Goal: Complete application form

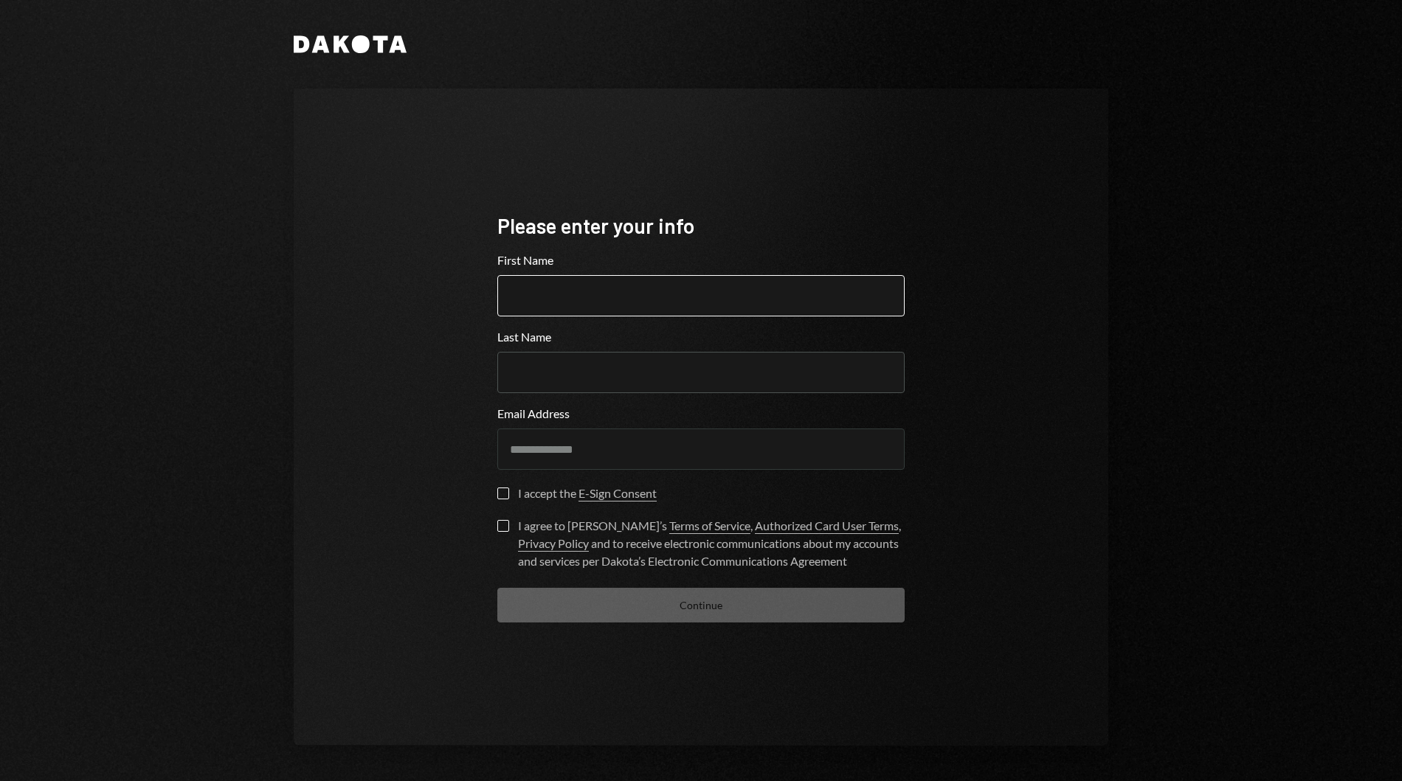
click at [674, 311] on input "First Name" at bounding box center [700, 295] width 407 height 41
type input "****"
click at [620, 374] on input "Last Name" at bounding box center [700, 372] width 407 height 41
type input "*******"
click at [498, 499] on button "I accept the E-Sign Consent" at bounding box center [503, 494] width 12 height 12
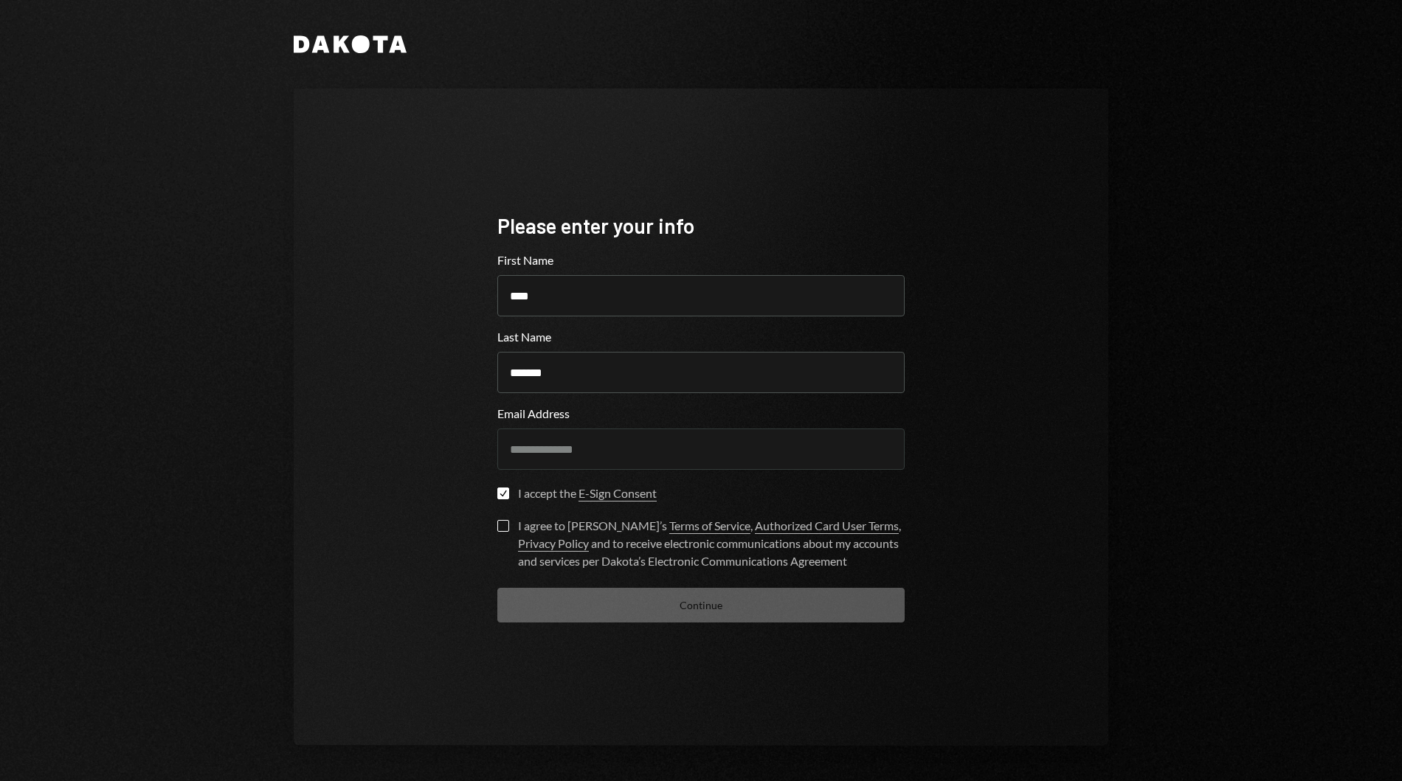
click at [497, 531] on button "I agree to [PERSON_NAME]’s Terms of Service , Authorized Card User Terms , Priv…" at bounding box center [503, 526] width 12 height 12
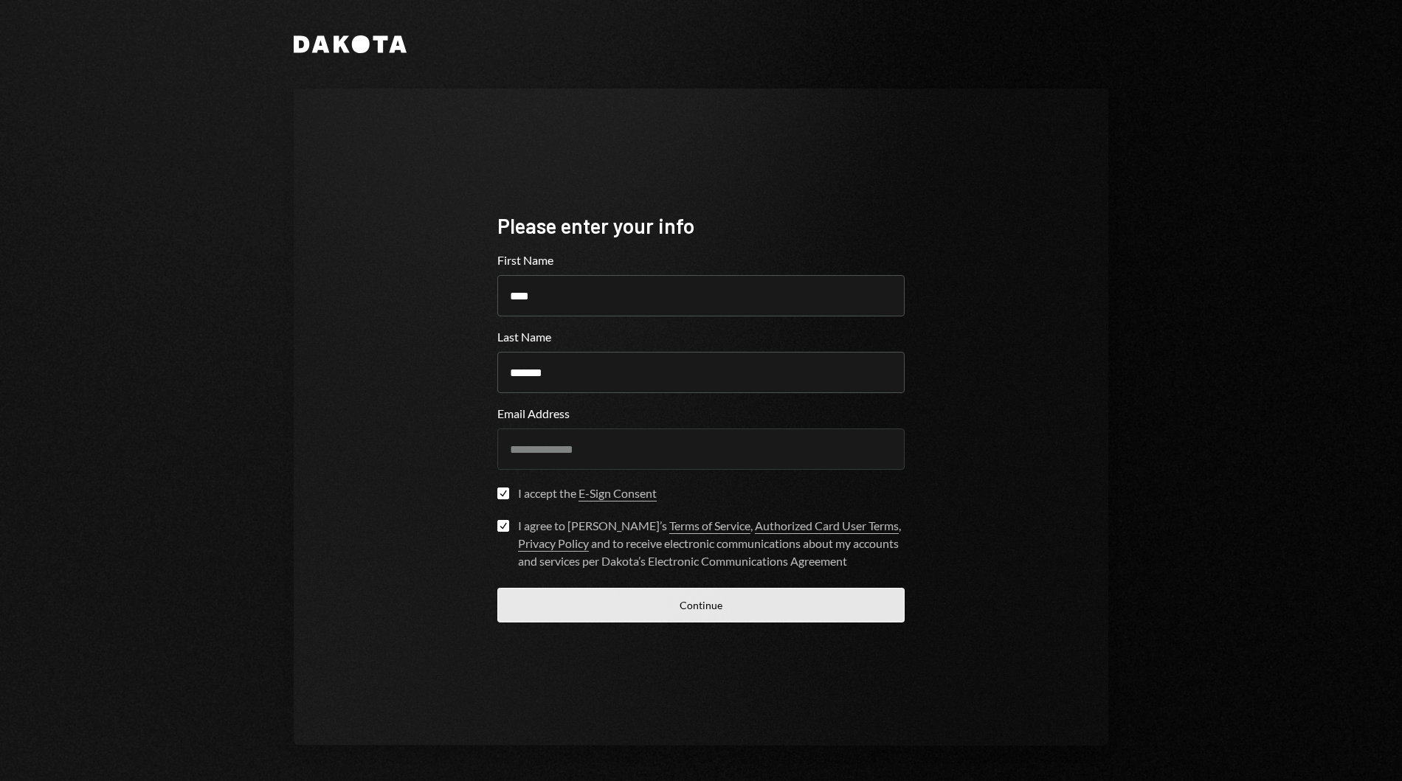
click at [602, 607] on button "Continue" at bounding box center [700, 605] width 407 height 35
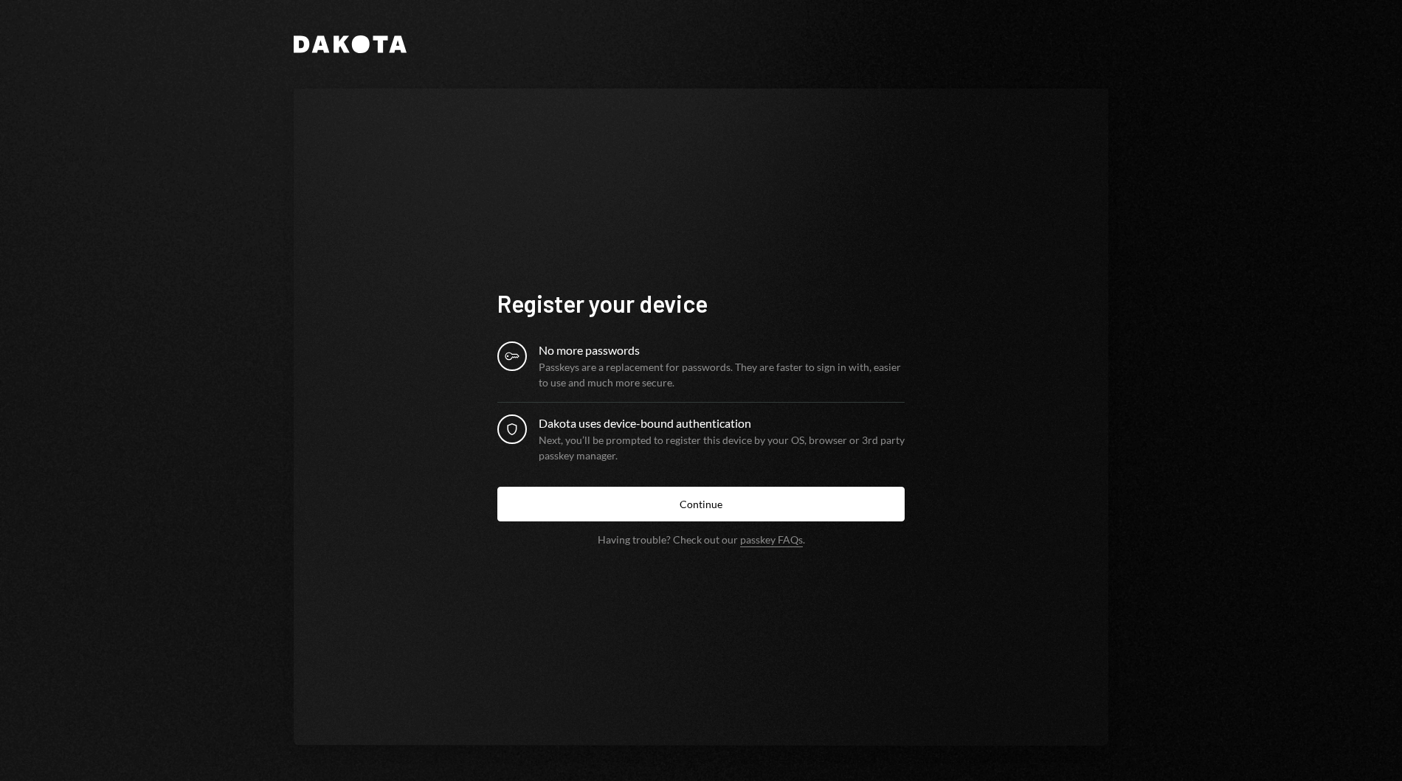
click at [612, 366] on div "Passkeys are a replacement for passwords. They are faster to sign in with, easi…" at bounding box center [722, 374] width 366 height 31
click at [667, 505] on button "Continue" at bounding box center [700, 504] width 407 height 35
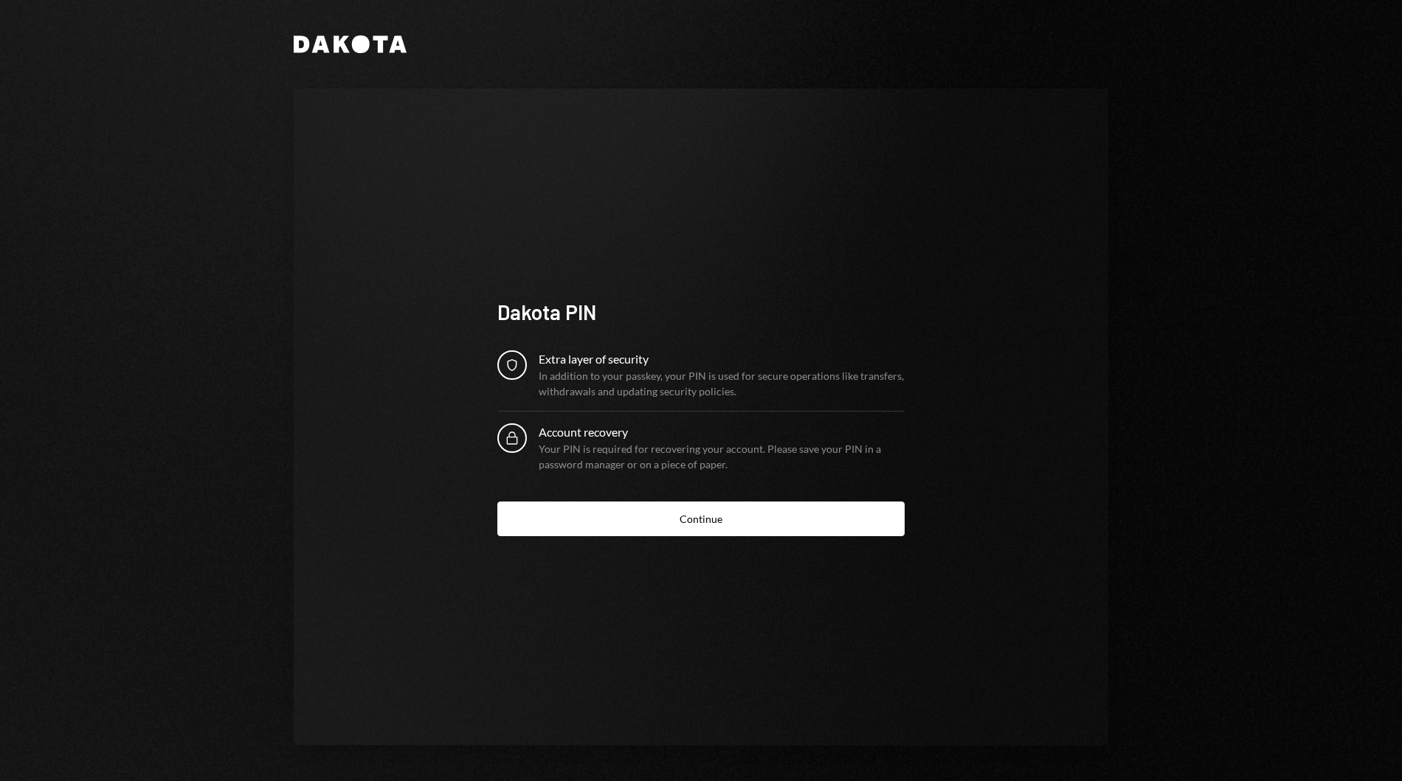
click button "Continue" at bounding box center [700, 519] width 407 height 35
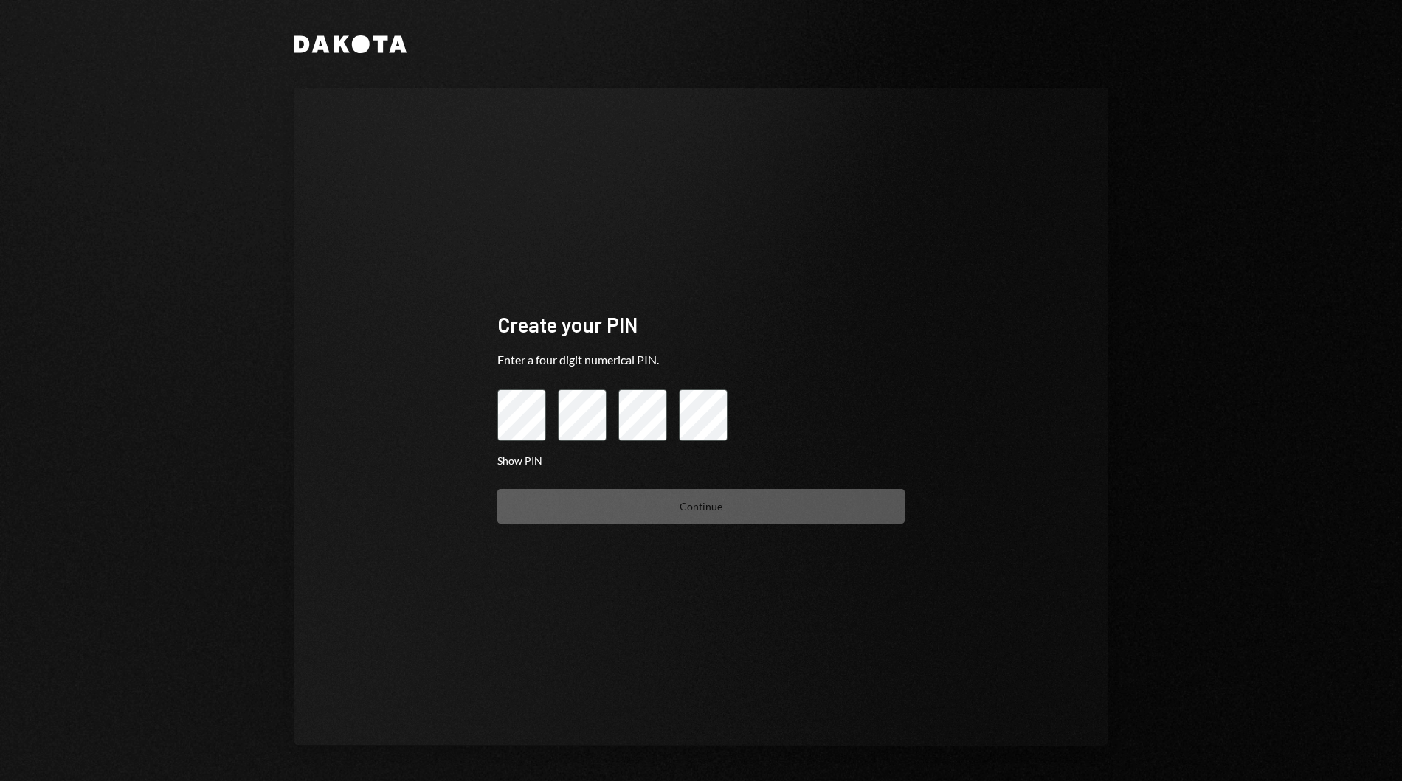
click at [526, 408] on keeper-lock "Open Keeper Popup" at bounding box center [535, 416] width 18 height 18
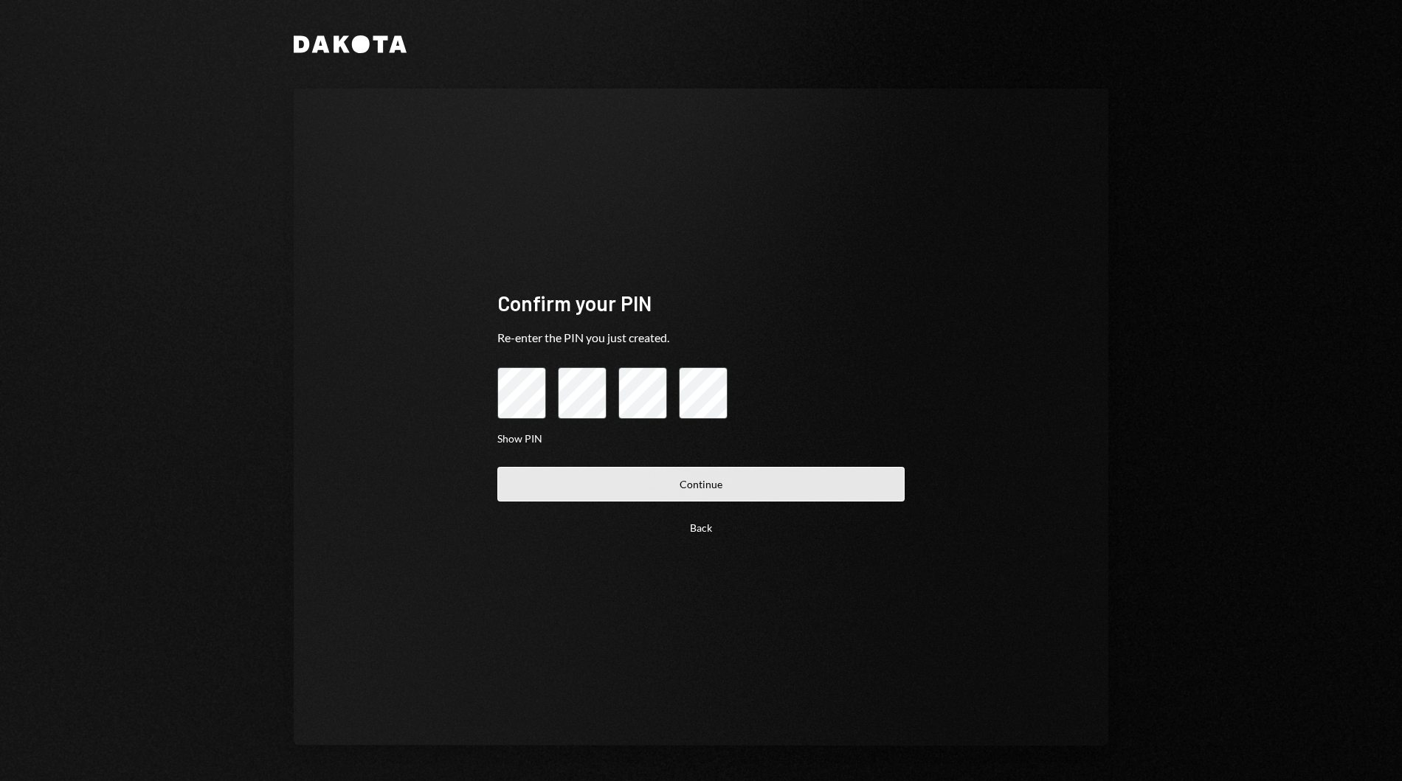
click at [737, 495] on button "Continue" at bounding box center [700, 484] width 407 height 35
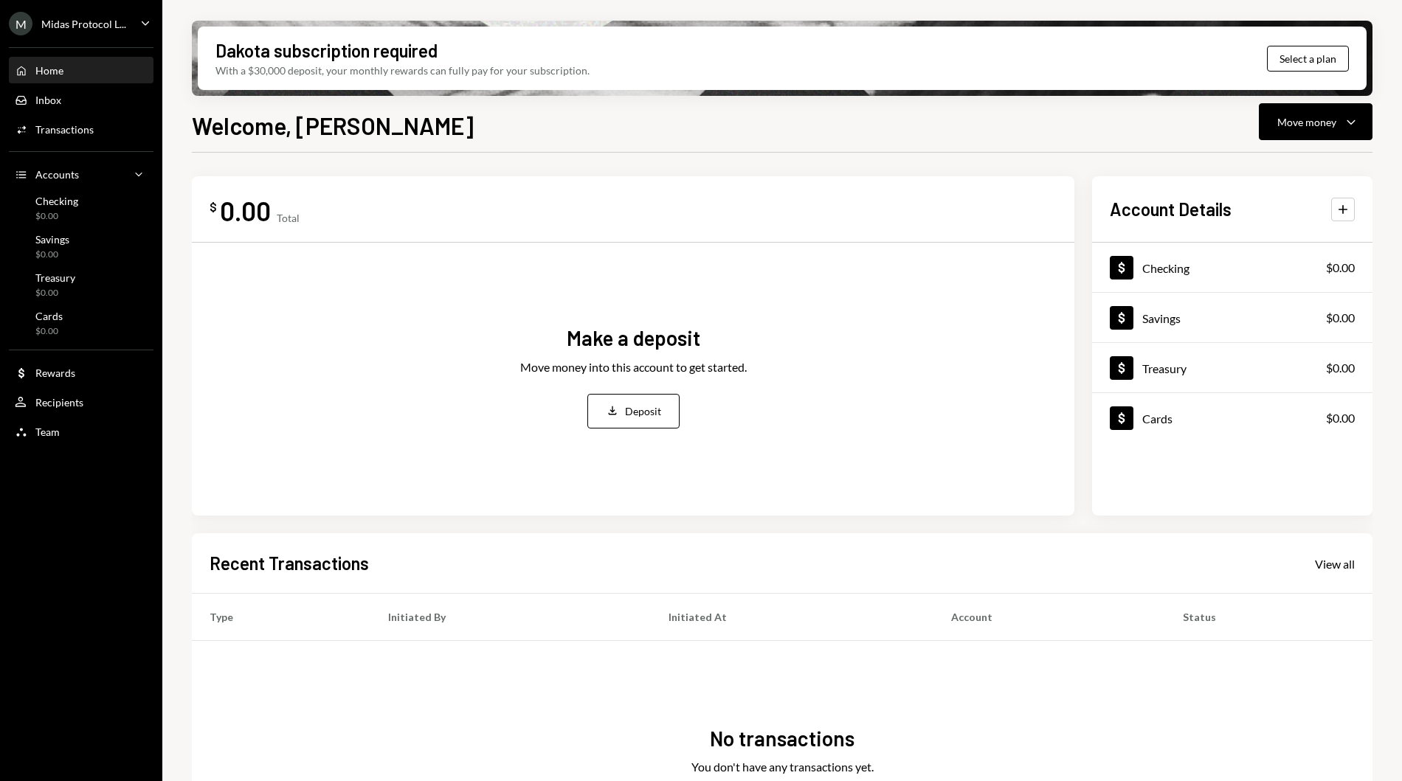
click at [725, 309] on div "Make a deposit Move money into this account to get started. Deposit Deposit" at bounding box center [633, 377] width 847 height 244
click at [439, 260] on div "Make a deposit Move money into this account to get started. Deposit Deposit" at bounding box center [633, 377] width 847 height 244
